Goal: Communication & Community: Share content

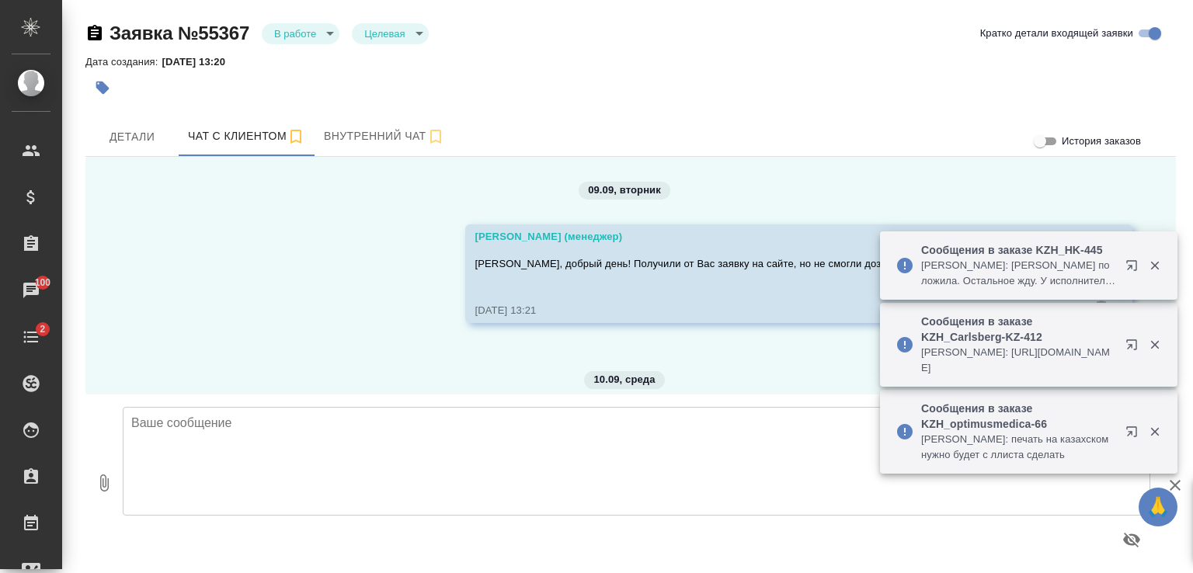
scroll to position [6387, 0]
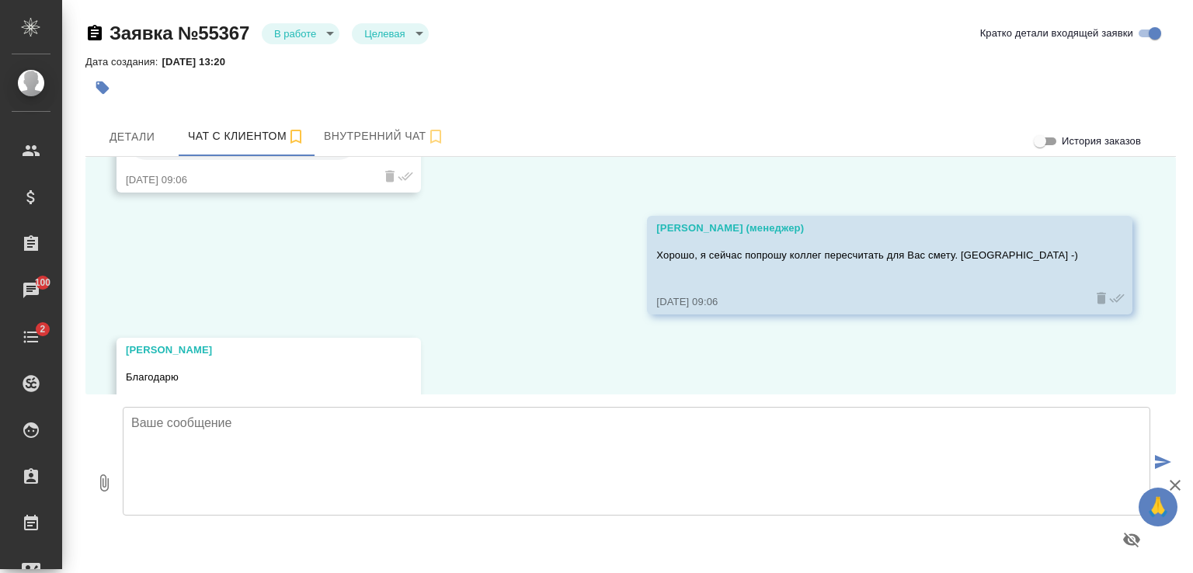
scroll to position [6387, 0]
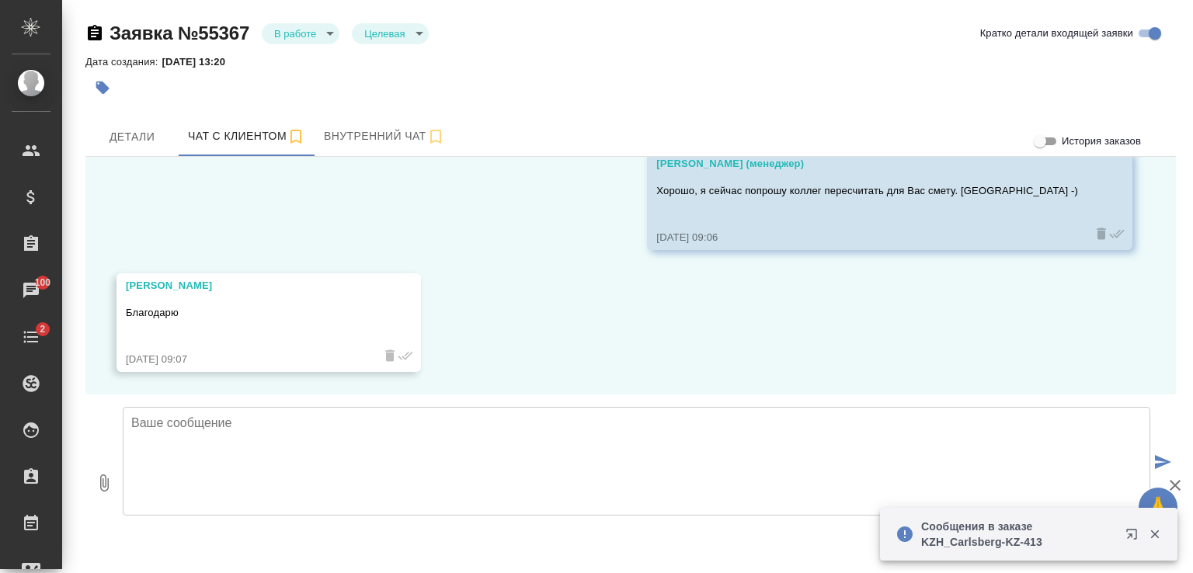
click at [106, 478] on icon "button" at bounding box center [104, 483] width 19 height 19
type input "C:\fakepath\Proposal_SPBK_KZ-55 (3).pdf"
click at [255, 432] on textarea at bounding box center [637, 461] width 1028 height 109
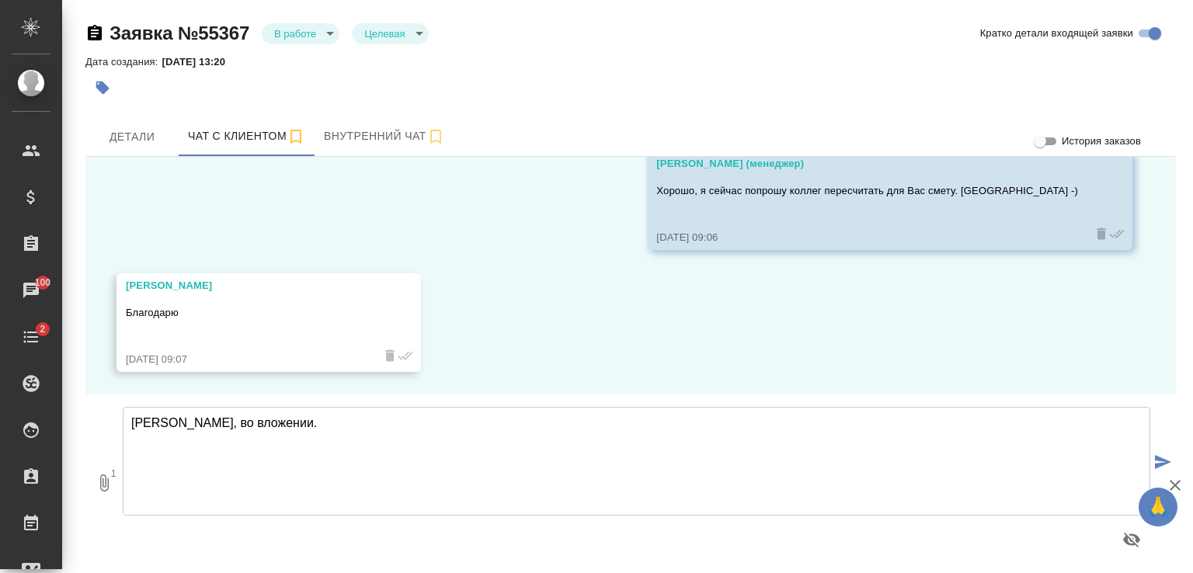
type textarea "Алексей, во вложении."
click at [1163, 457] on icon "submit" at bounding box center [1163, 462] width 16 height 14
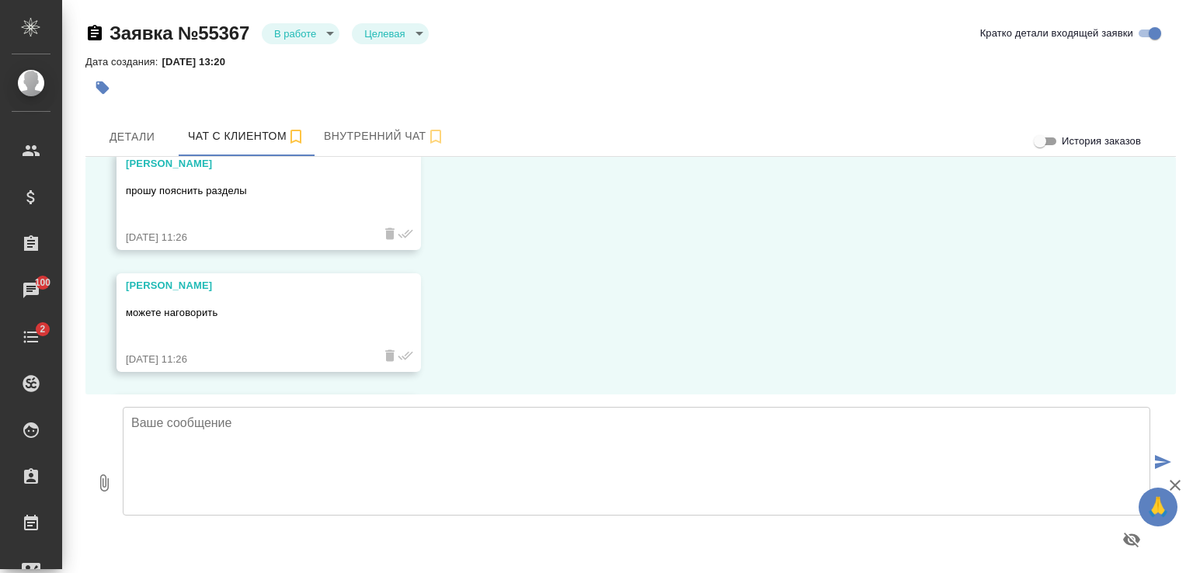
scroll to position [6974, 0]
